Goal: Check status

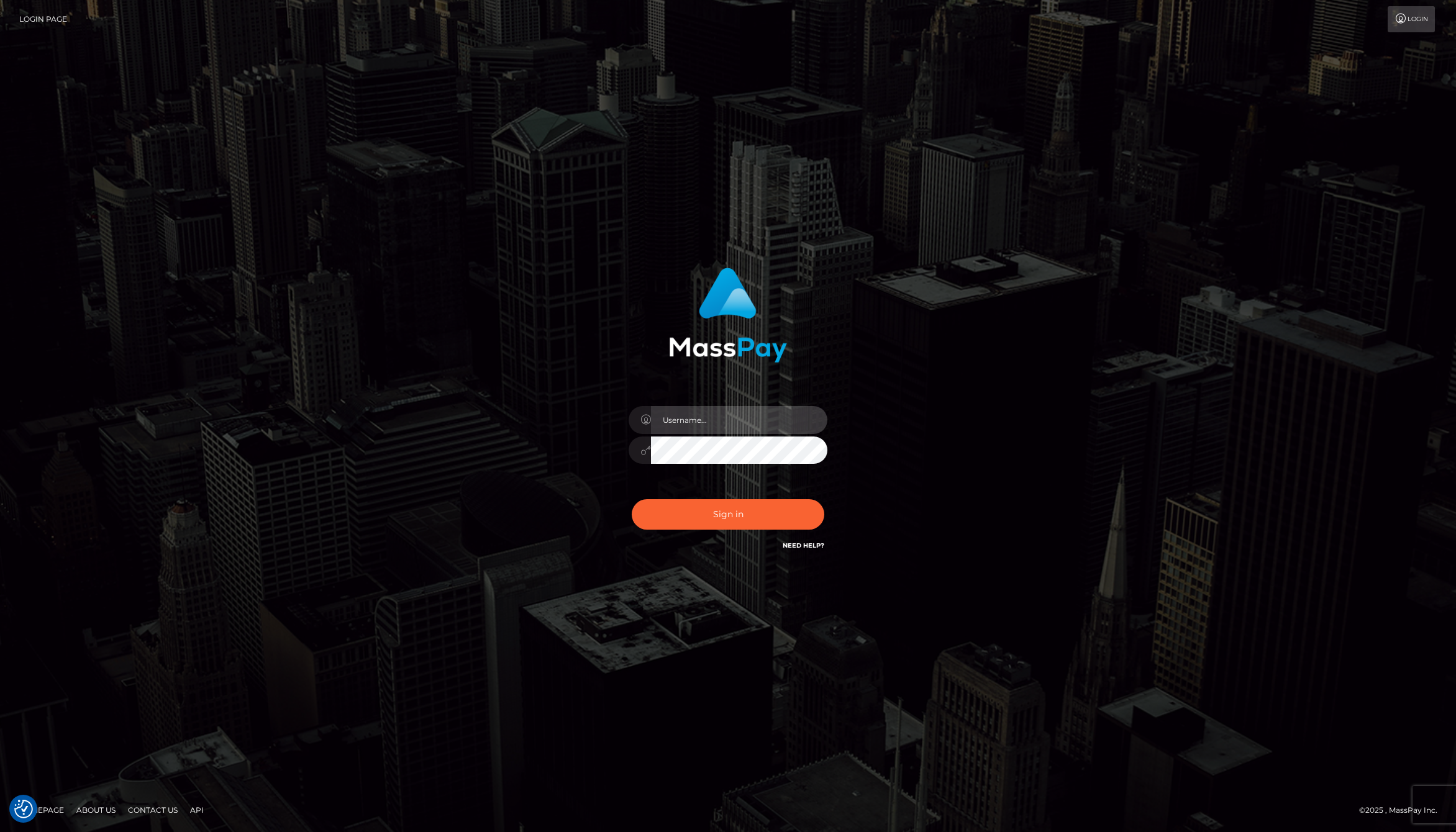
click at [698, 408] on input "text" at bounding box center [739, 420] width 177 height 28
type input "jackson.whop"
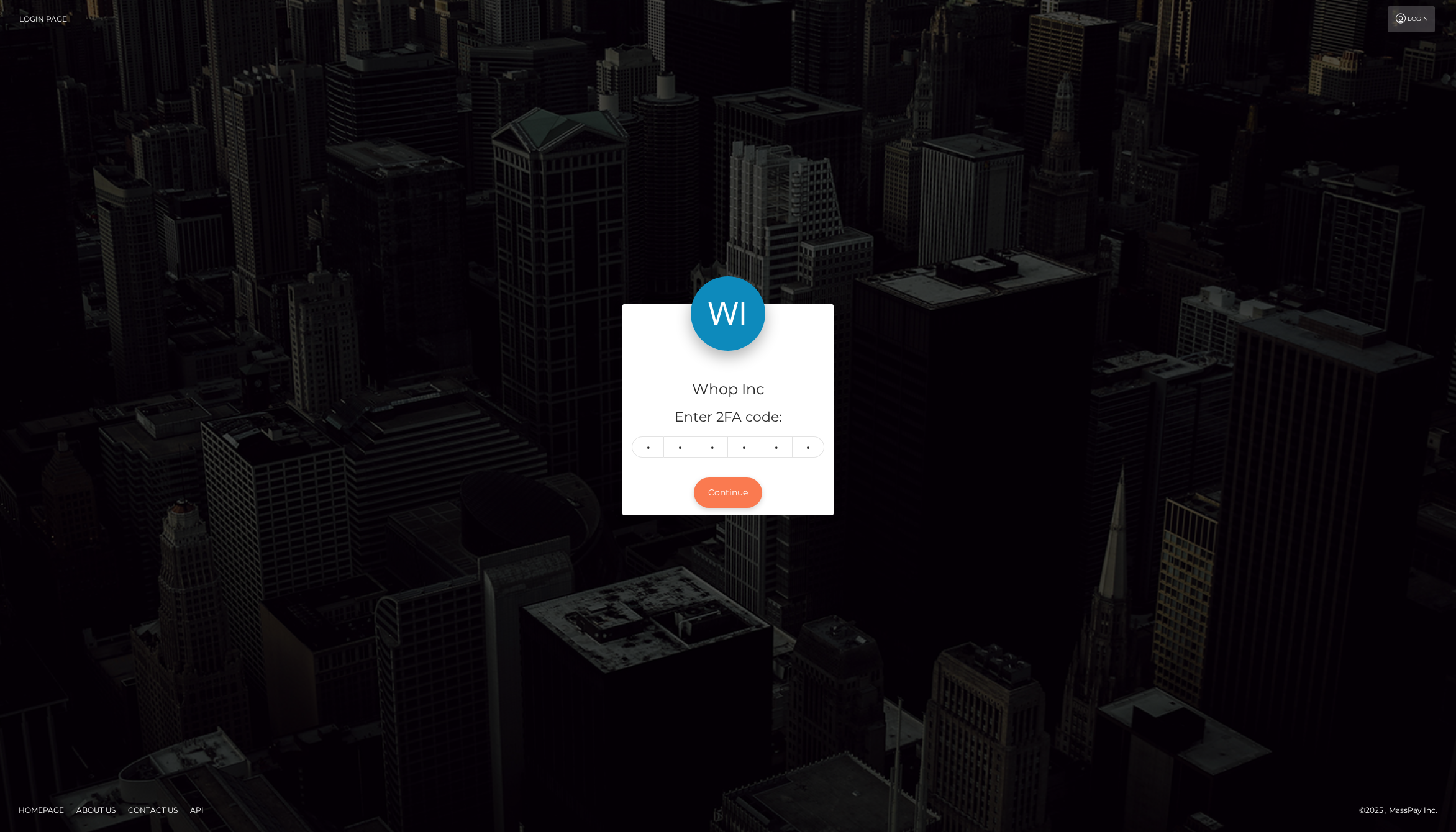
click at [723, 499] on button "Continue" at bounding box center [728, 492] width 69 height 30
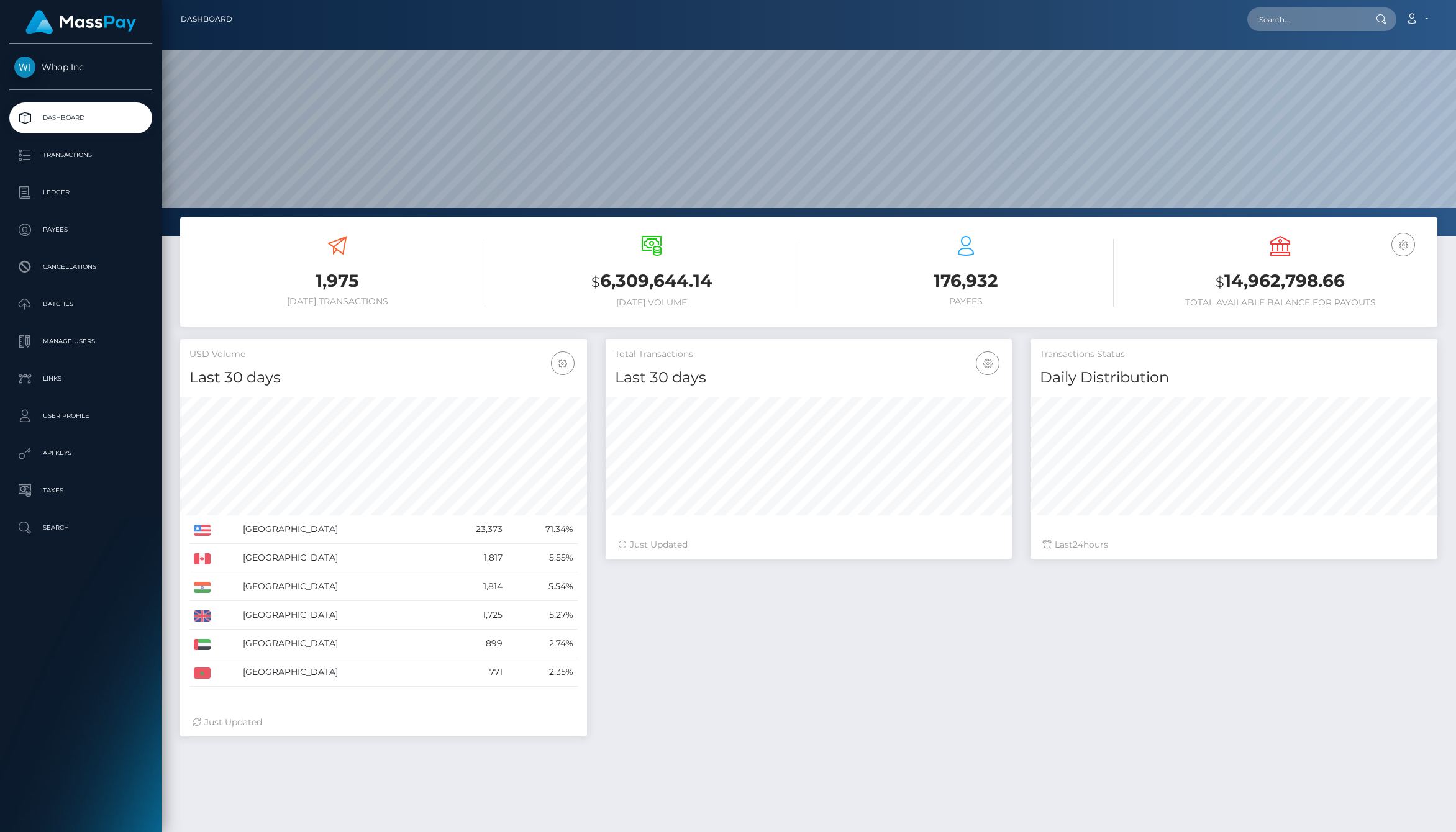
scroll to position [220, 407]
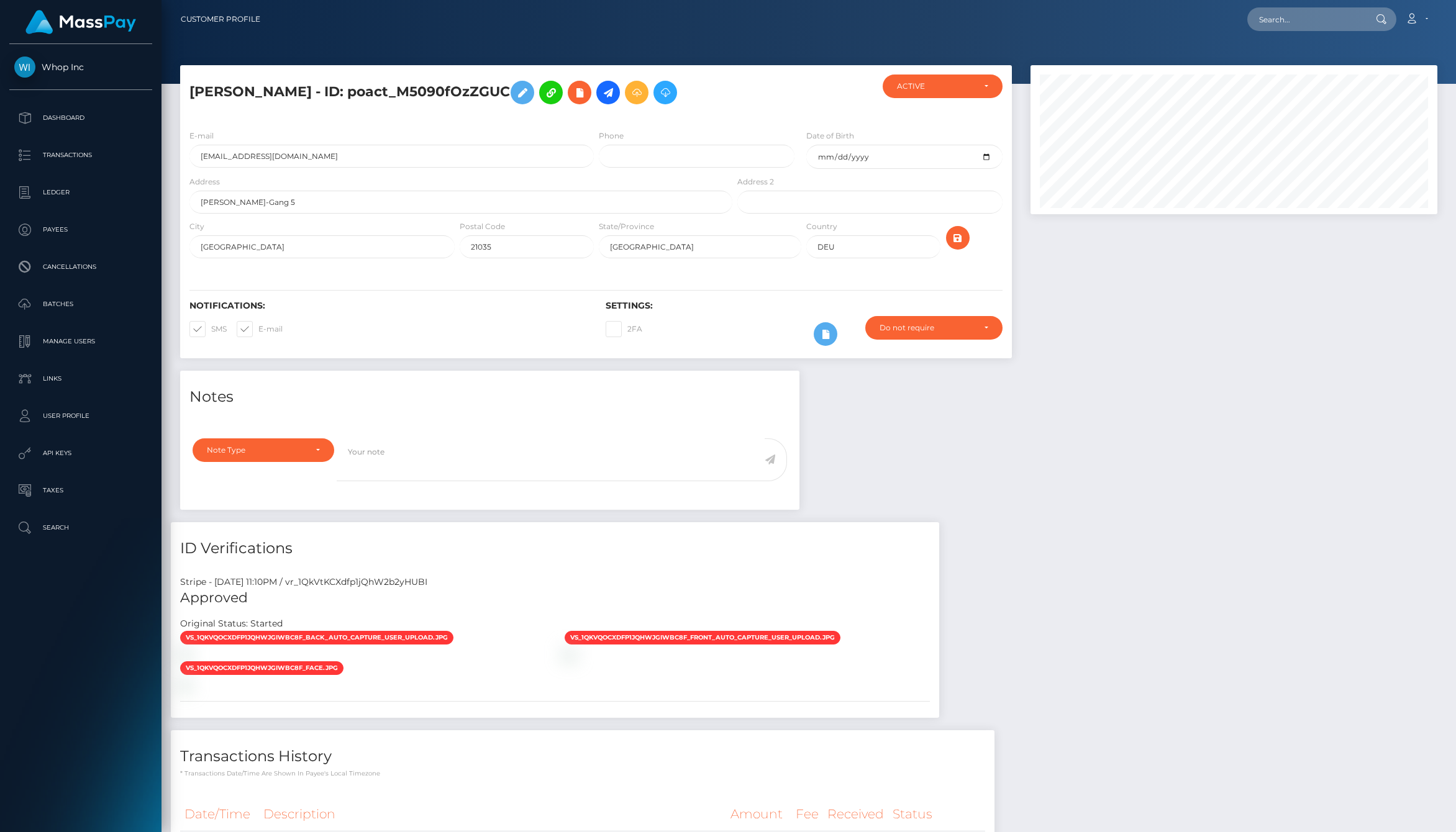
scroll to position [649, 0]
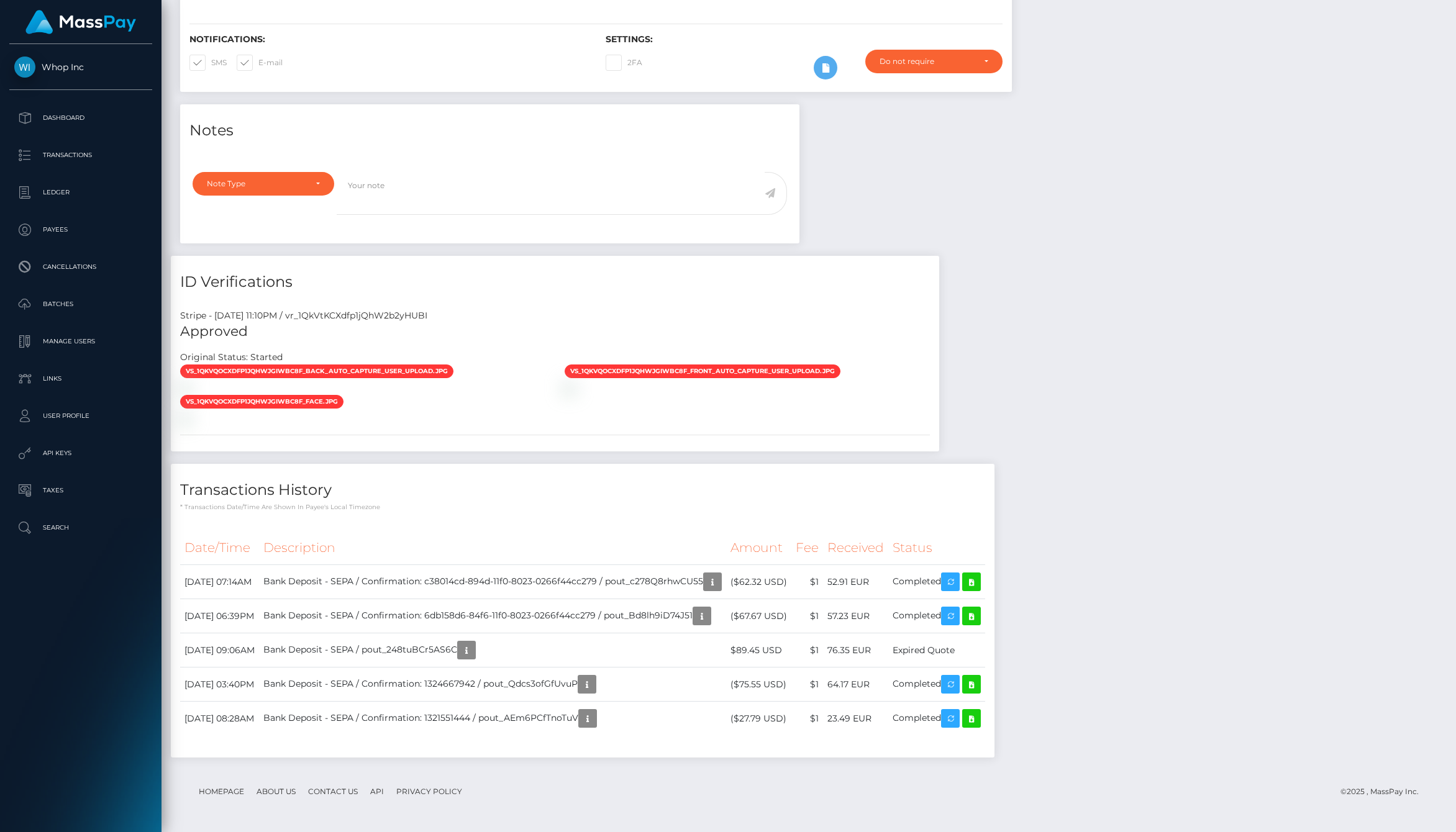
click at [603, 559] on th "Description" at bounding box center [493, 547] width 467 height 34
drag, startPoint x: 943, startPoint y: 650, endPoint x: 1014, endPoint y: 650, distance: 71.0
click at [985, 650] on td "Expired Quote" at bounding box center [937, 650] width 97 height 34
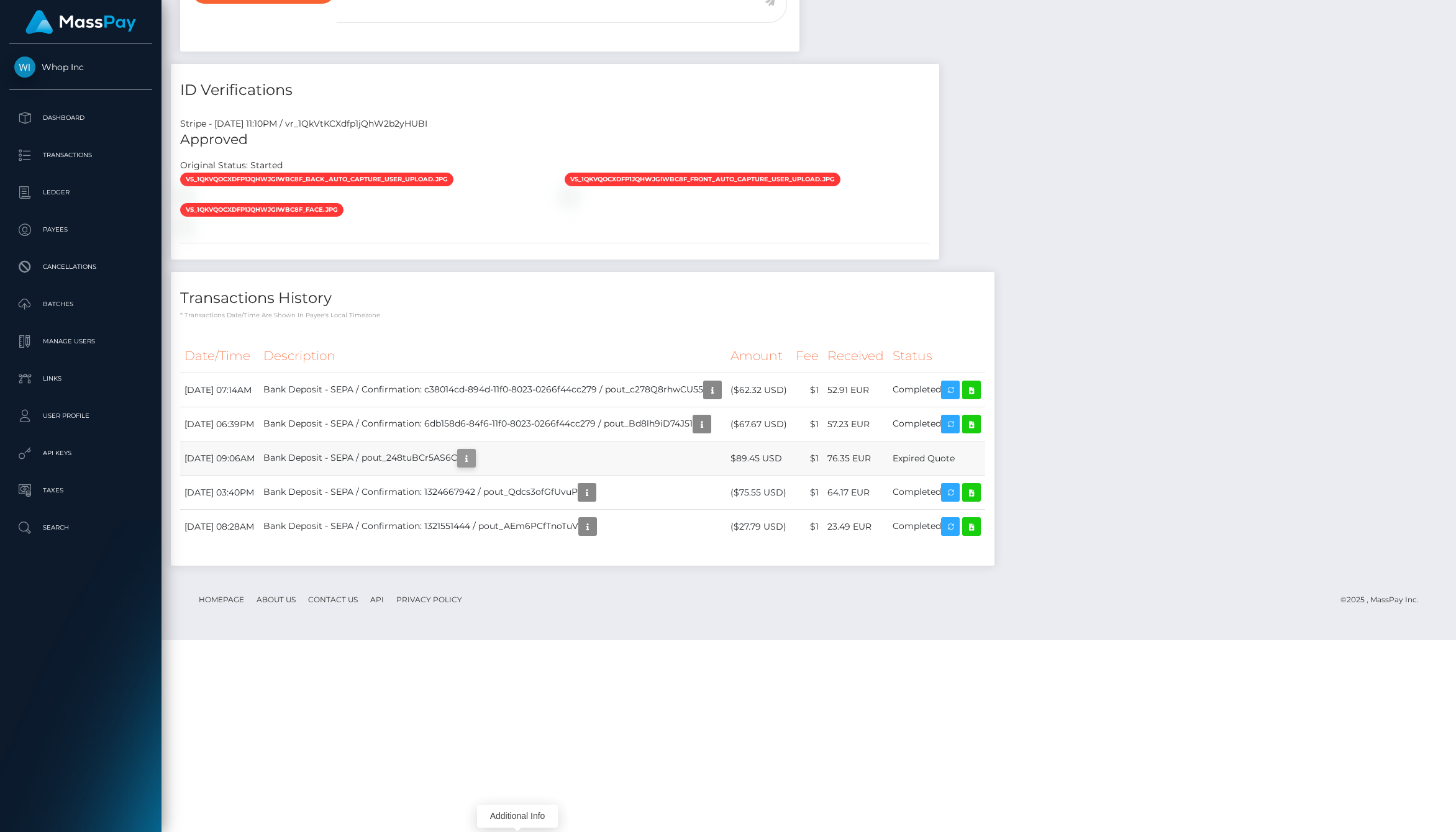
click at [474, 466] on icon "button" at bounding box center [466, 458] width 15 height 16
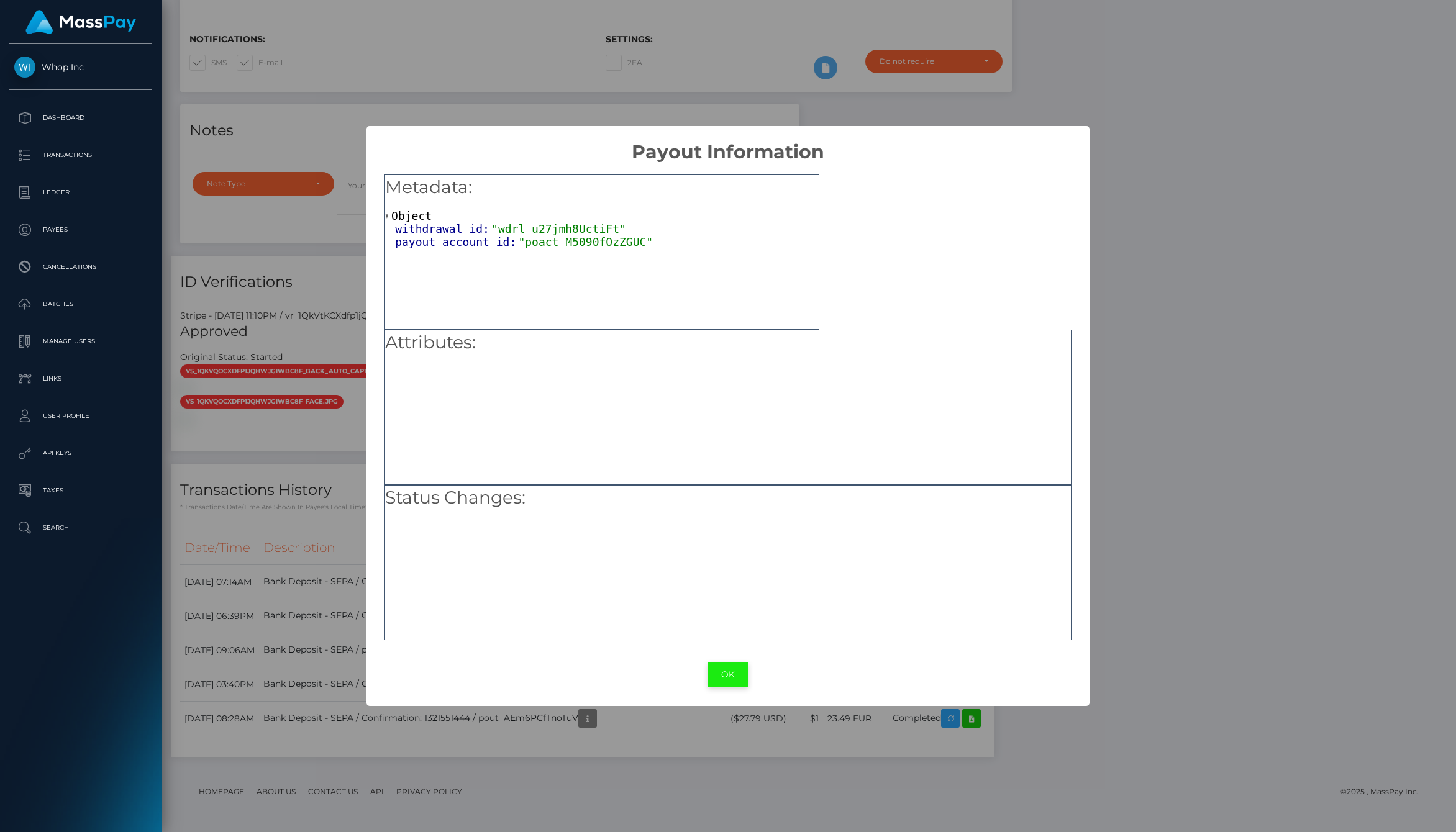
click at [728, 669] on button "OK" at bounding box center [728, 675] width 41 height 26
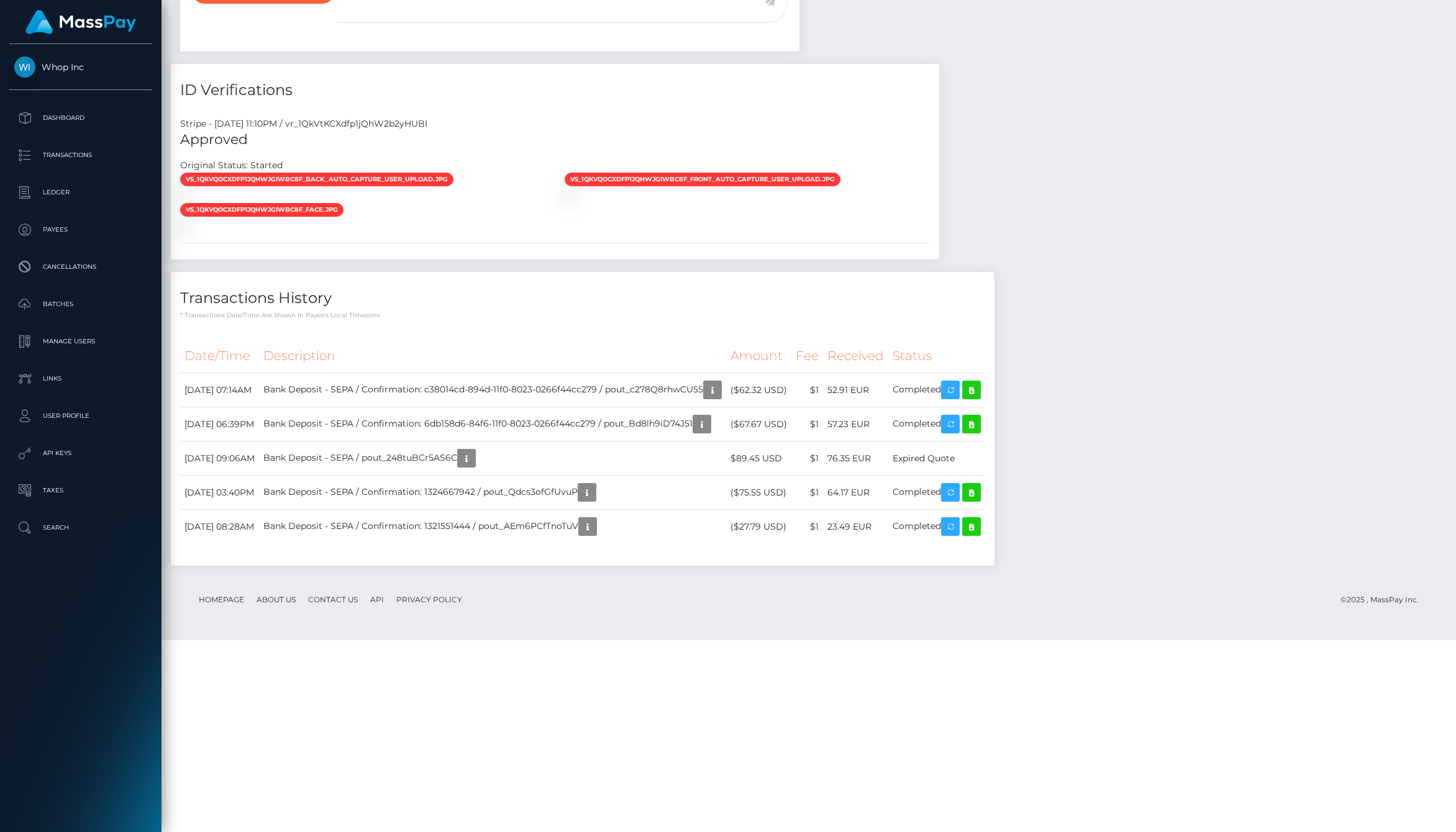
drag, startPoint x: 864, startPoint y: 646, endPoint x: 1044, endPoint y: 646, distance: 180.0
click at [994, 566] on div "Date/Time Description Amount Fee Received Status" at bounding box center [582, 448] width 823 height 236
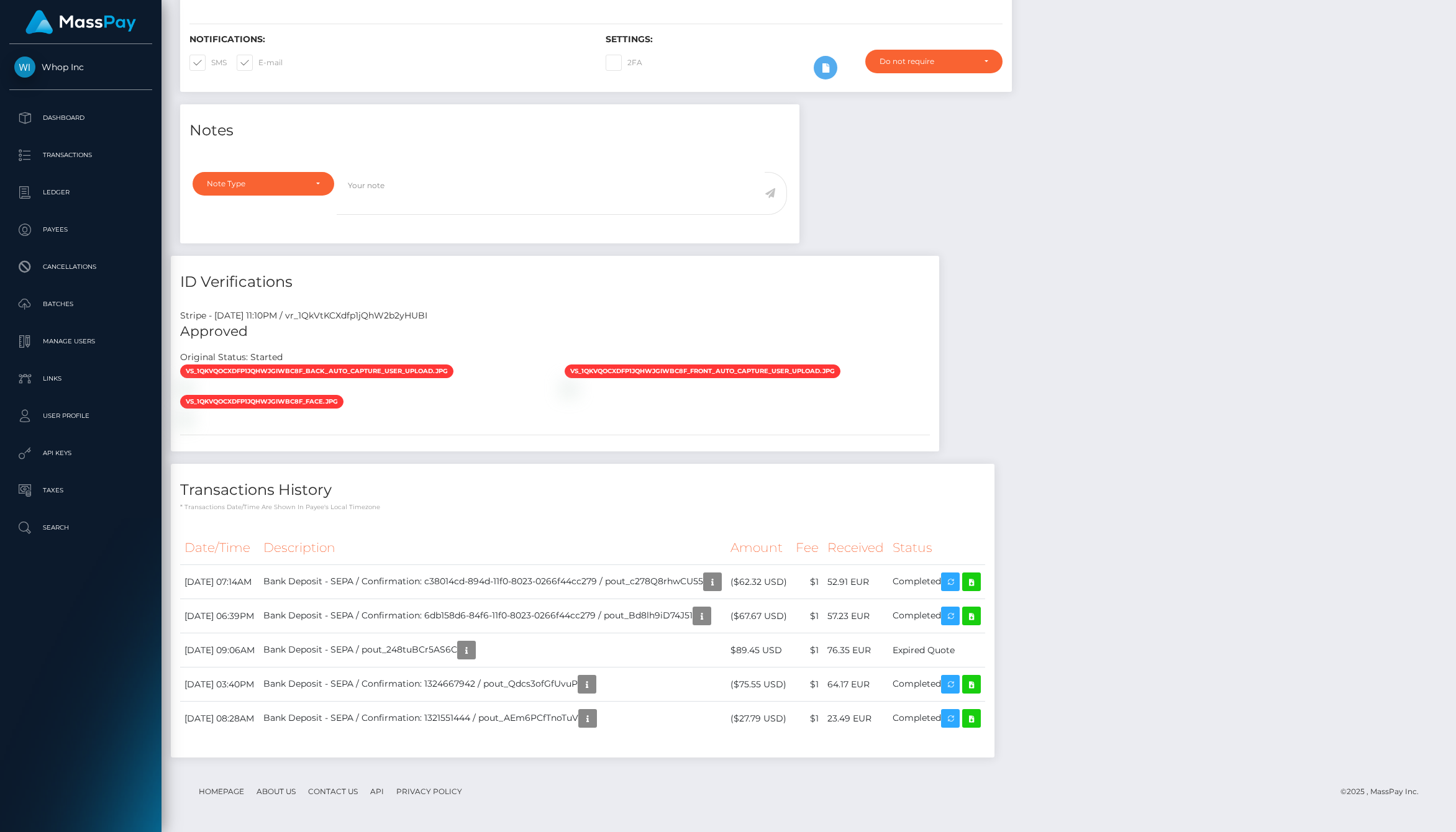
click at [994, 646] on div "Date/Time Description Amount Fee Received Status" at bounding box center [582, 640] width 823 height 236
drag, startPoint x: 1018, startPoint y: 649, endPoint x: 756, endPoint y: 649, distance: 262.0
click at [756, 649] on tr "[DATE] 09:06AM Bank Deposit - SEPA / pout_248tuBCr5AS6C $89.45 USD $1 76.35 EUR" at bounding box center [582, 650] width 805 height 34
click at [726, 649] on td "Bank Deposit - SEPA / pout_248tuBCr5AS6C" at bounding box center [493, 650] width 467 height 34
click at [570, 643] on td "Bank Deposit - SEPA / pout_248tuBCr5AS6C" at bounding box center [493, 650] width 467 height 34
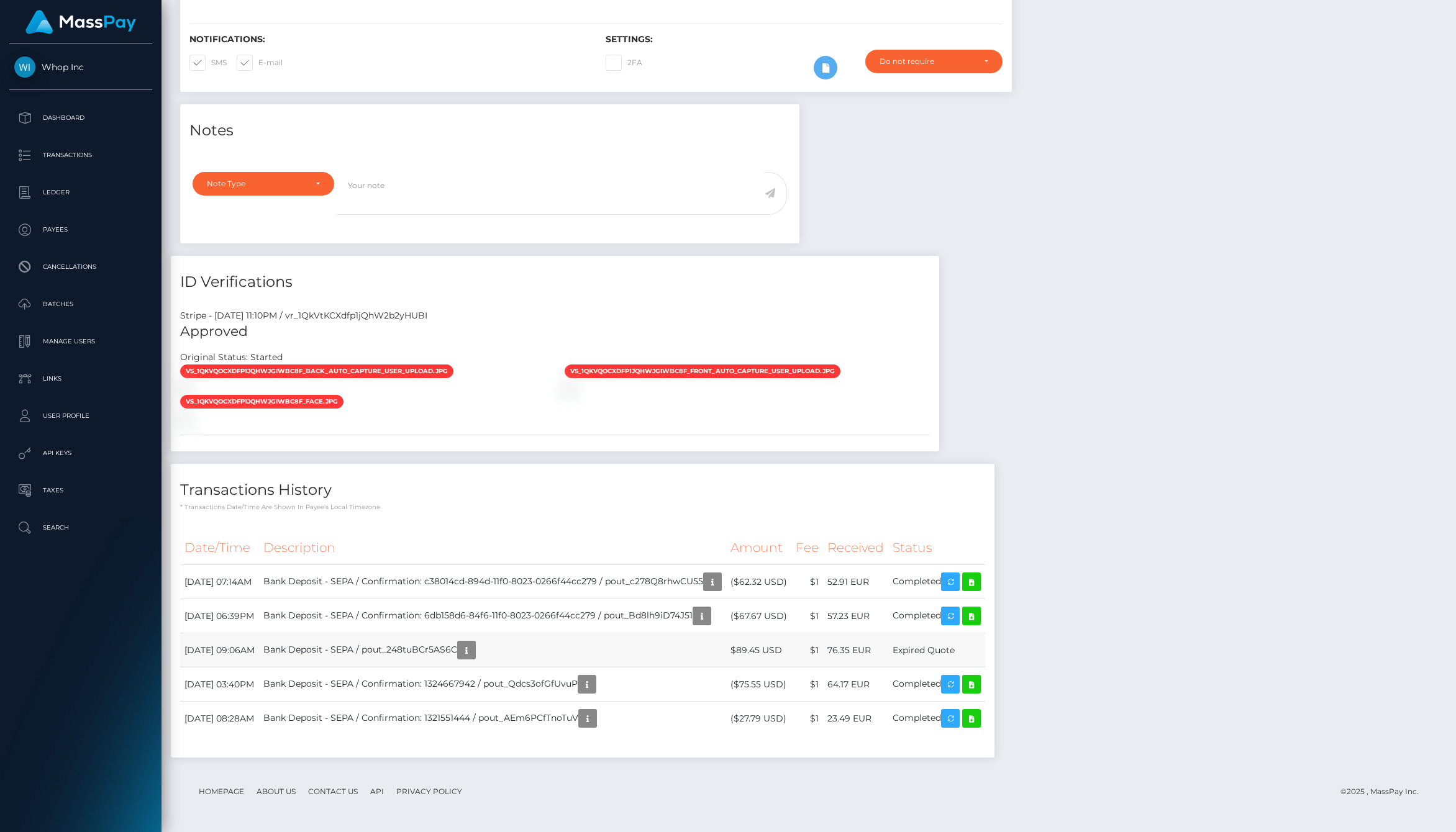
click at [457, 648] on td "Bank Deposit - SEPA / pout_248tuBCr5AS6C" at bounding box center [493, 650] width 467 height 34
copy td "pout_248tuBCr5AS6C"
click at [578, 648] on td "Bank Deposit - SEPA / pout_248tuBCr5AS6C" at bounding box center [493, 650] width 467 height 34
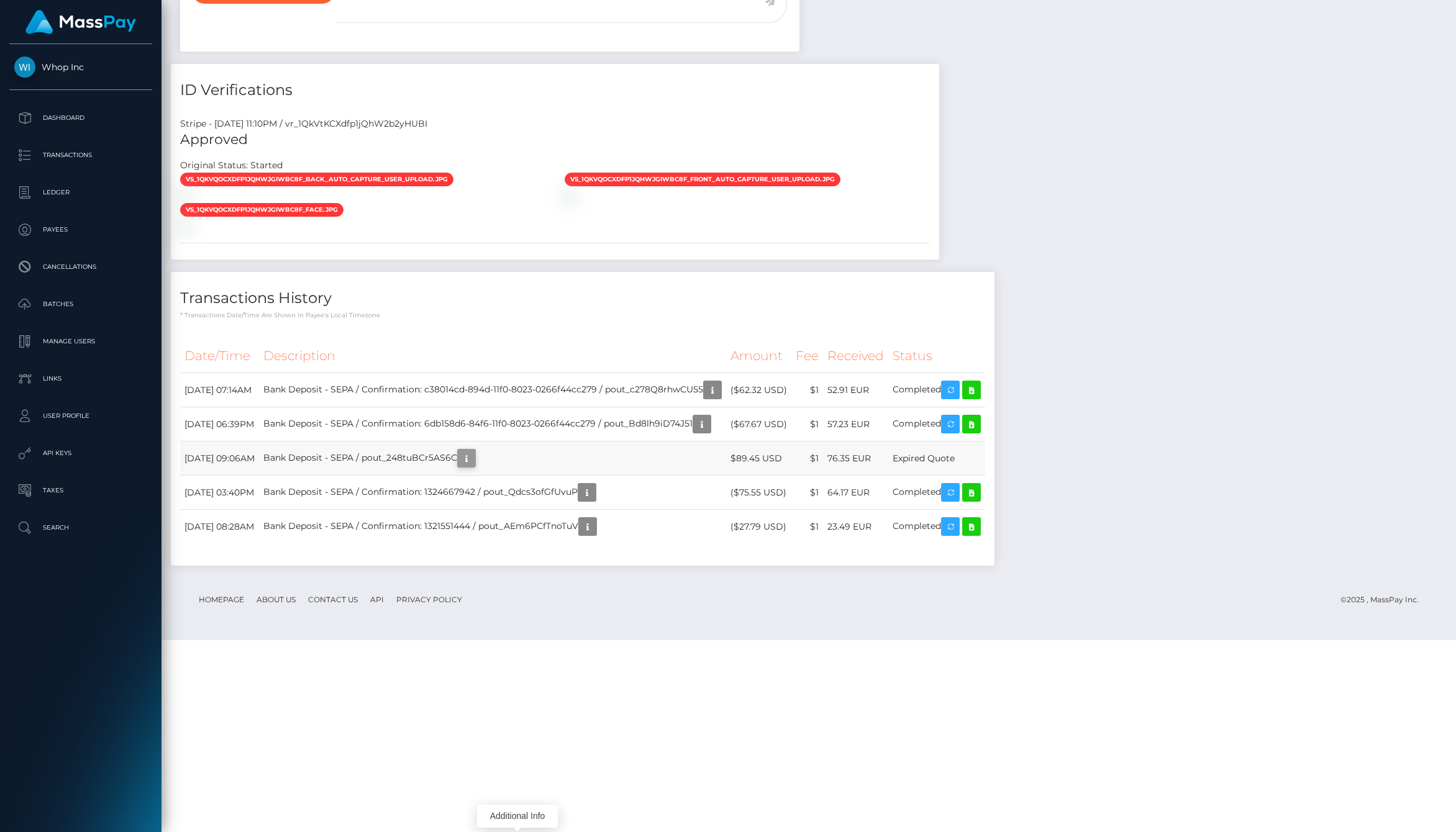
click at [476, 468] on button "button" at bounding box center [466, 458] width 18 height 18
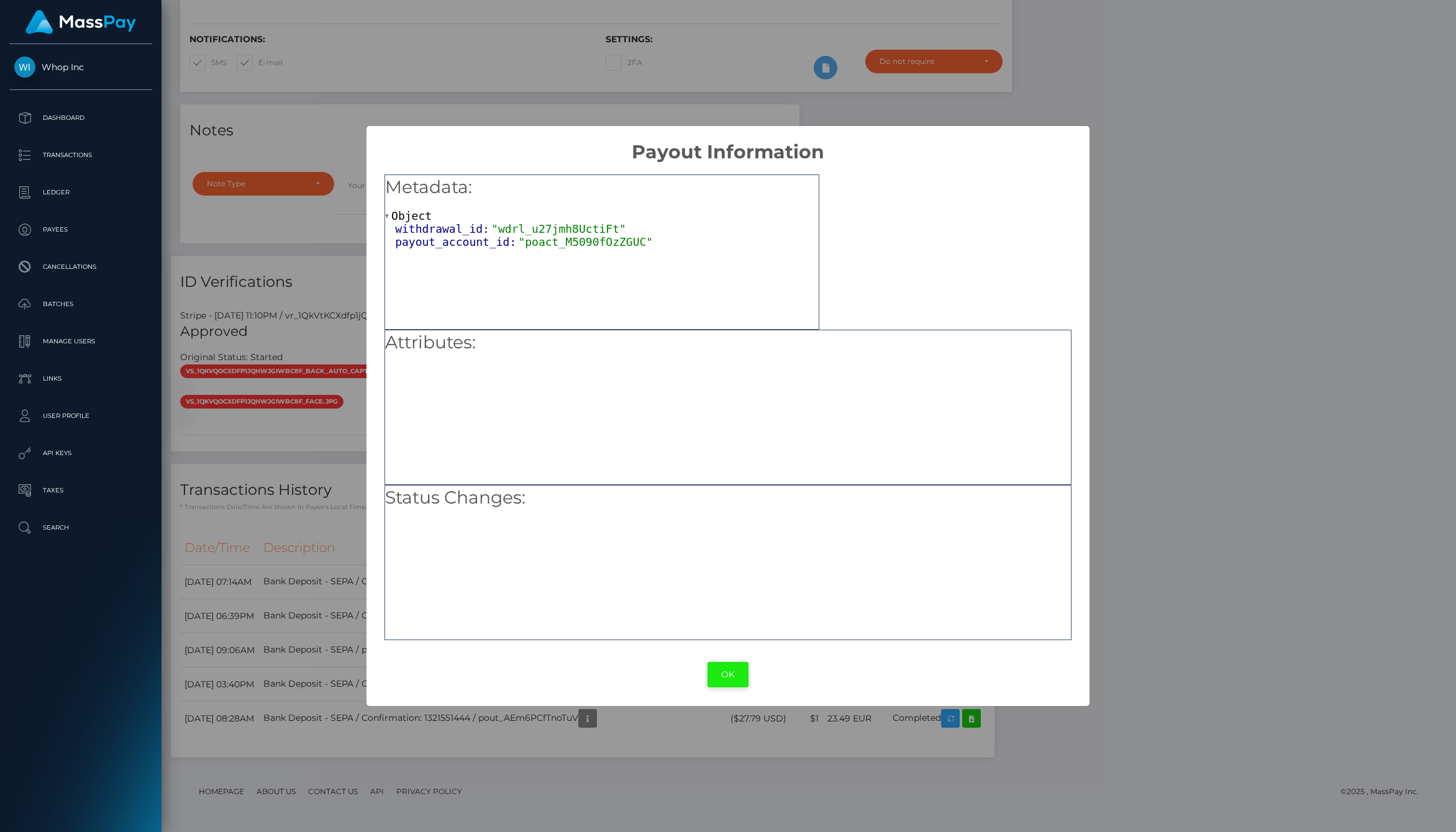
click at [727, 669] on button "OK" at bounding box center [728, 675] width 41 height 26
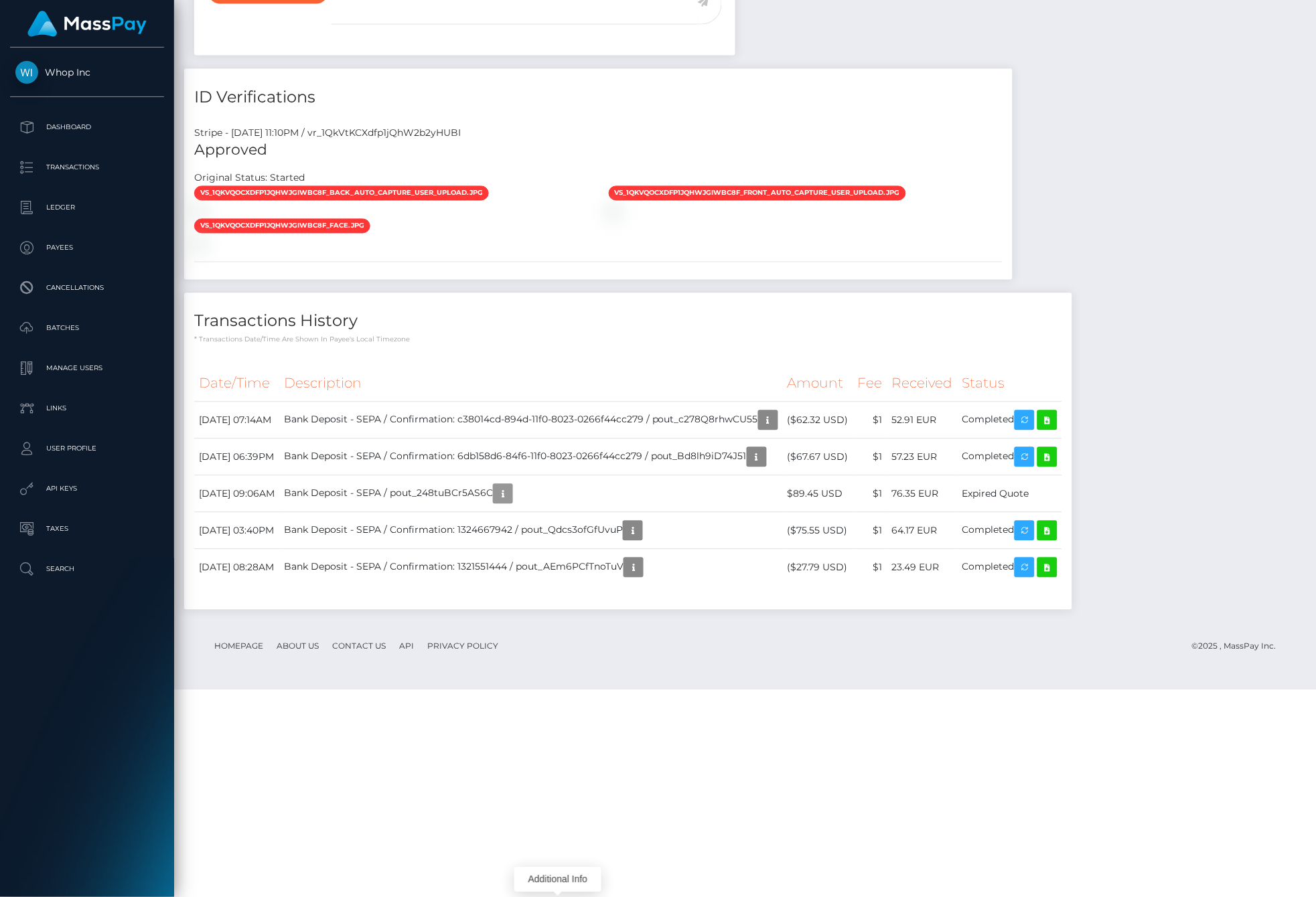
scroll to position [669168, 669278]
click at [1190, 624] on div "Notes Note Type Compliance Clear Compliance General Note Type" at bounding box center [745, 264] width 1122 height 718
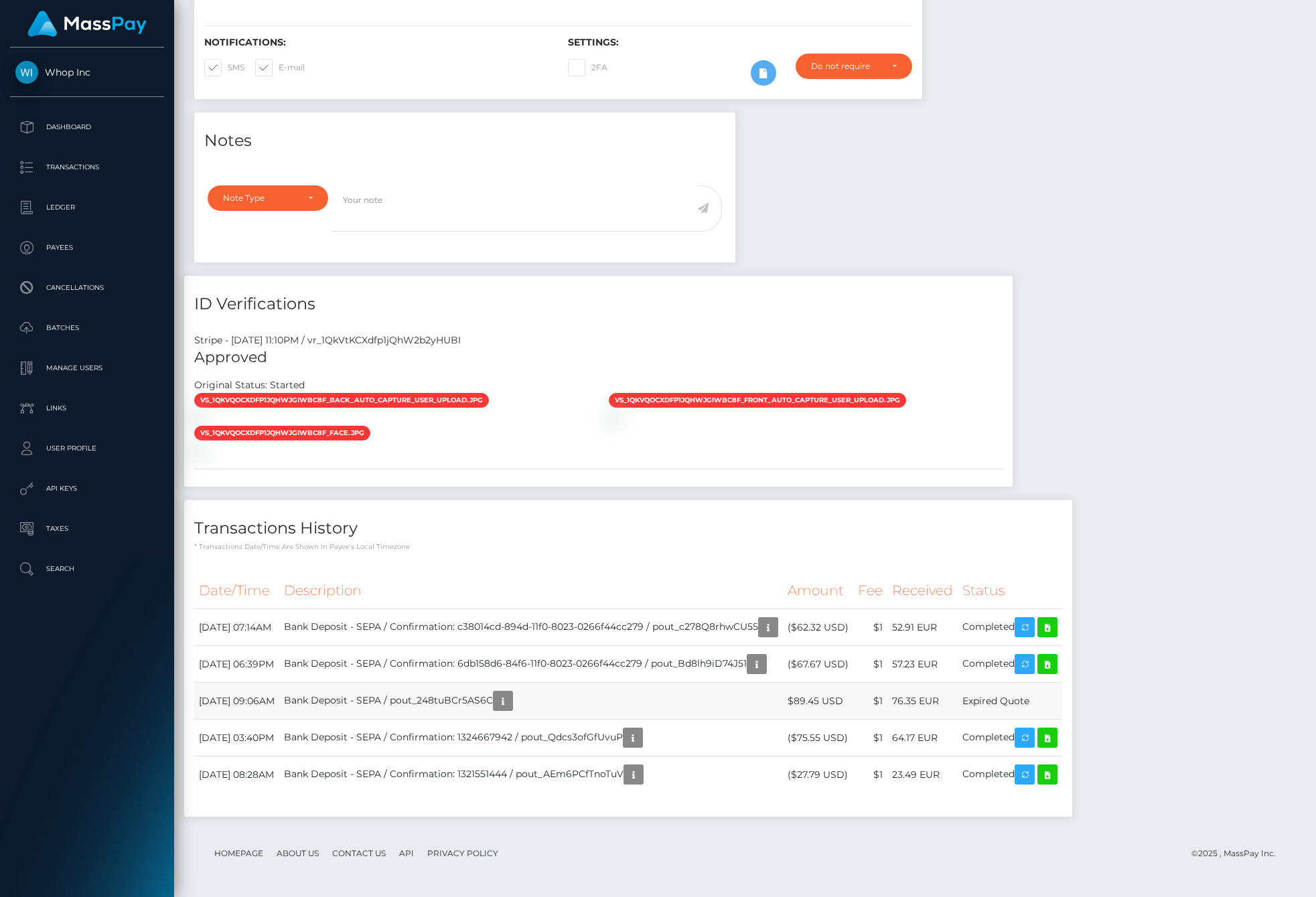
click at [696, 696] on td "Bank Deposit - SEPA / pout_248tuBCr5AS6C" at bounding box center [531, 701] width 503 height 37
click at [497, 697] on td "Bank Deposit - SEPA / pout_248tuBCr5AS6C" at bounding box center [531, 701] width 503 height 37
click at [497, 710] on td "Bank Deposit - SEPA / pout_248tuBCr5AS6C" at bounding box center [531, 701] width 503 height 37
